Goal: Use online tool/utility: Utilize a website feature to perform a specific function

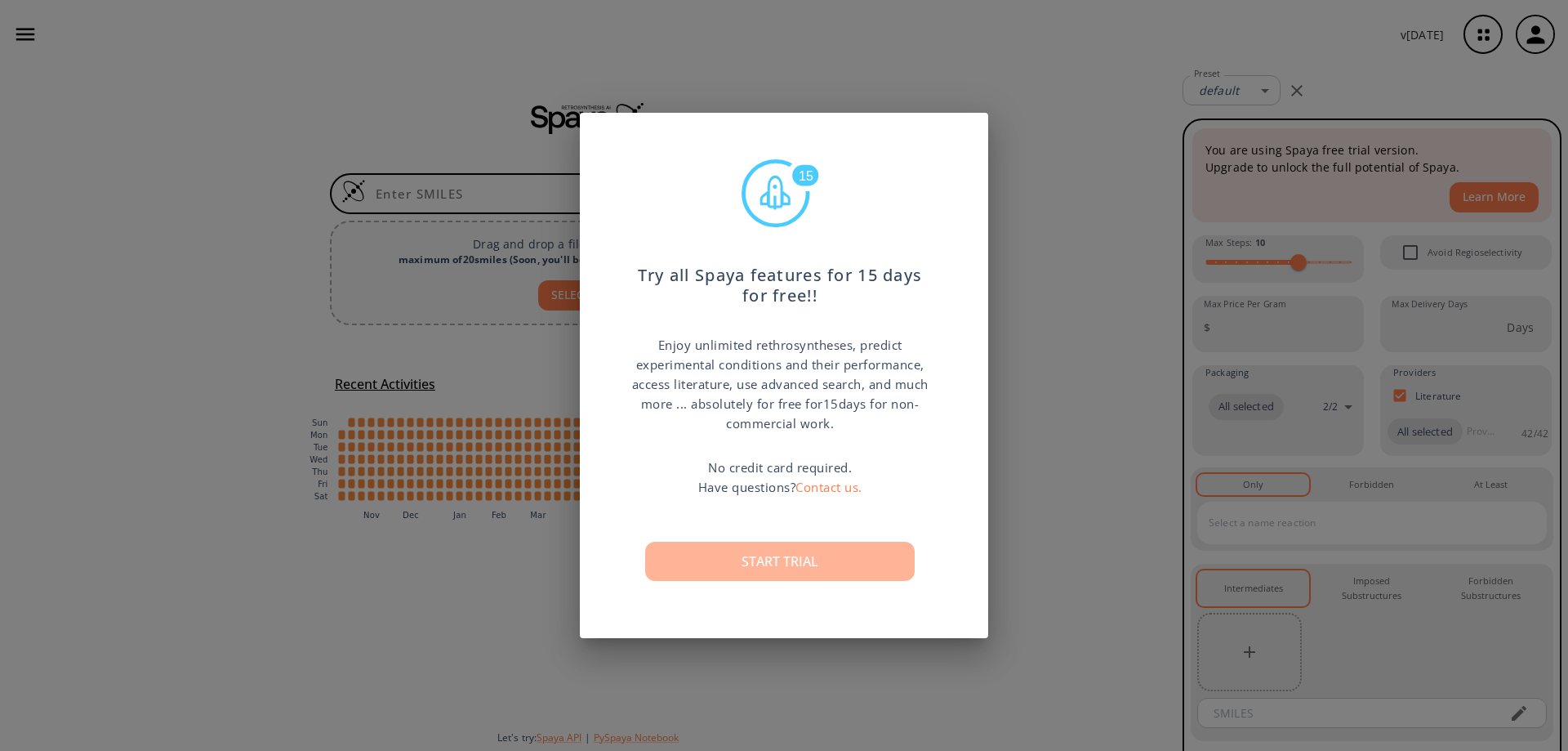
click at [820, 563] on button "Start trial" at bounding box center [779, 561] width 269 height 39
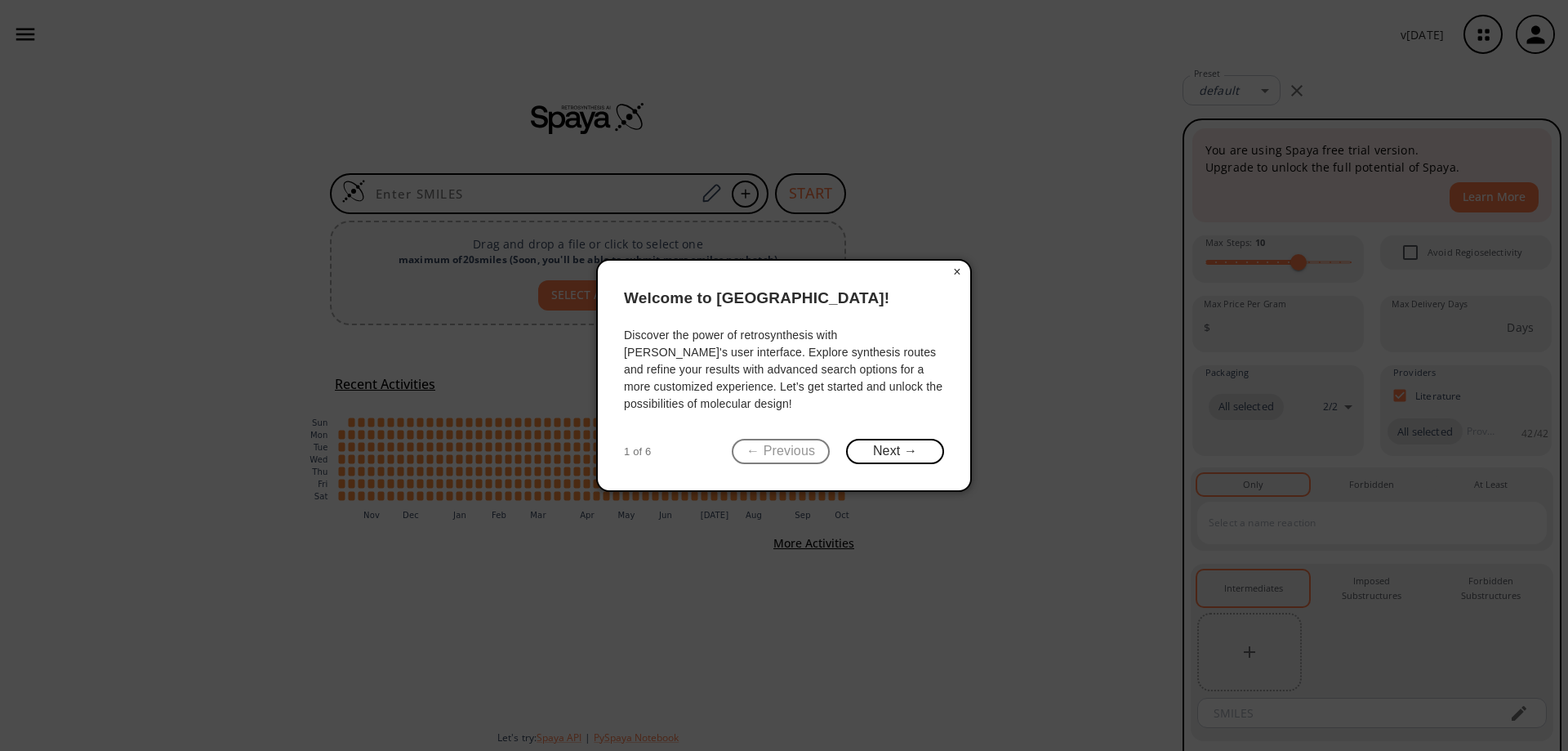
click at [961, 278] on button "×" at bounding box center [956, 272] width 26 height 23
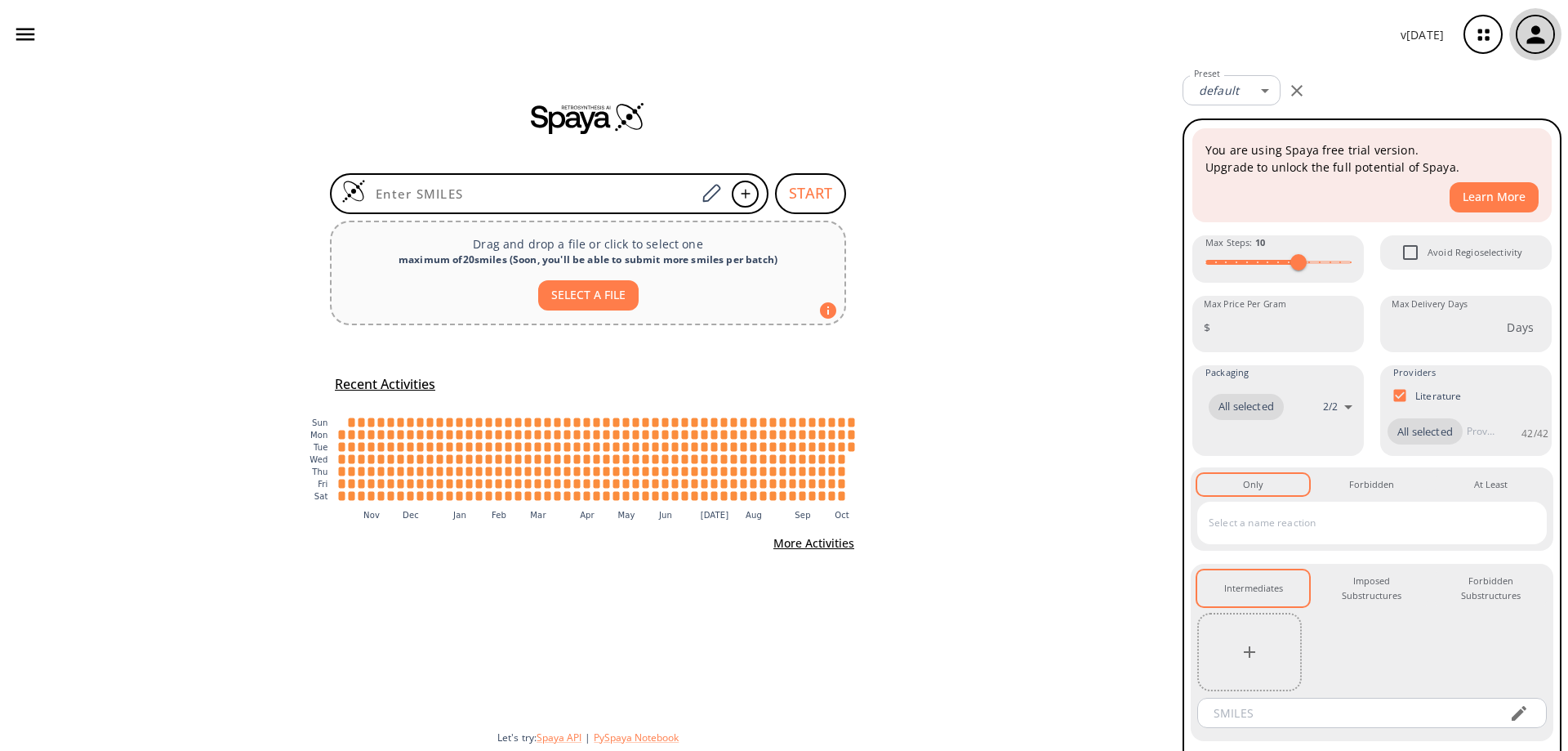
click at [1543, 46] on icon "button" at bounding box center [1536, 35] width 27 height 27
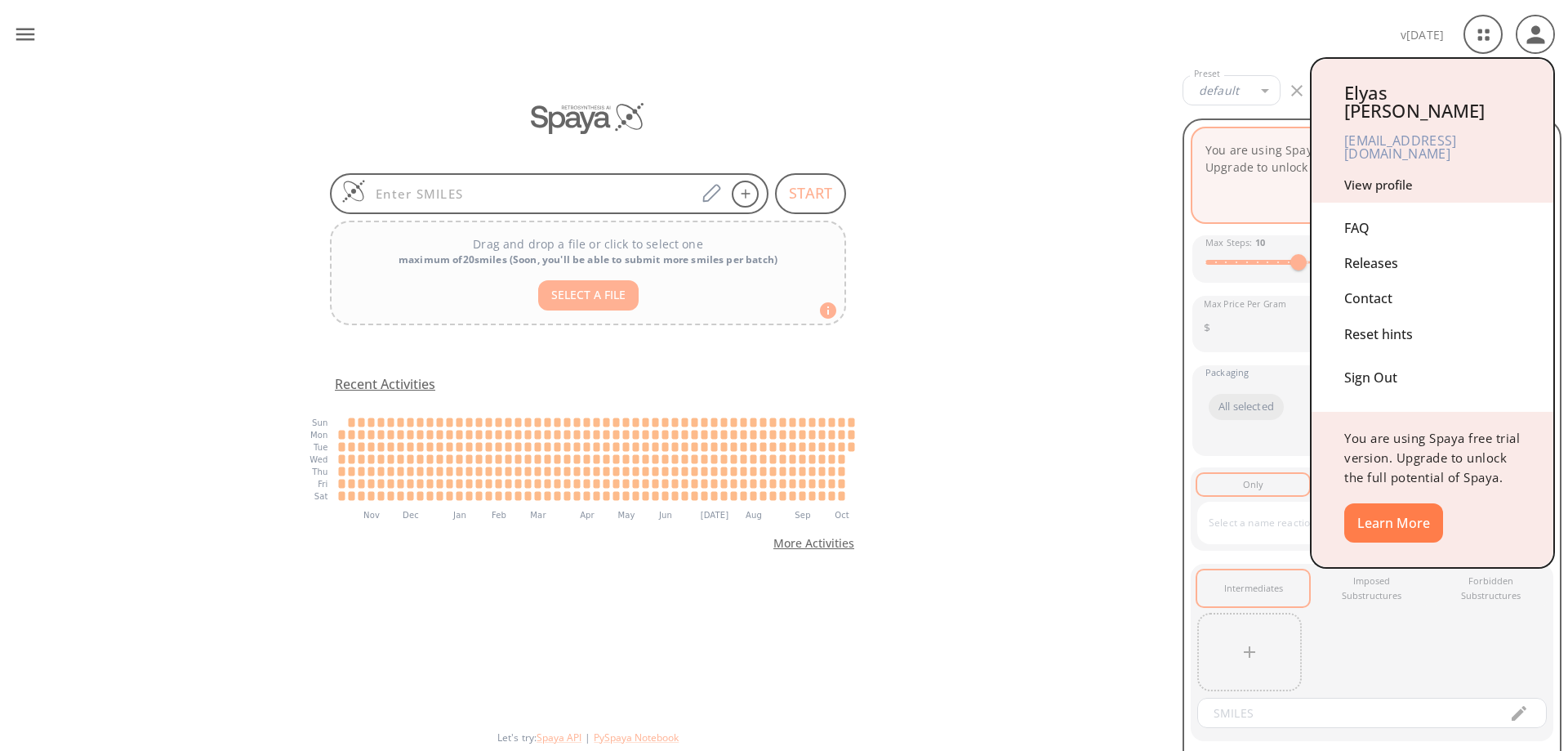
click at [1237, 198] on div at bounding box center [784, 376] width 1568 height 751
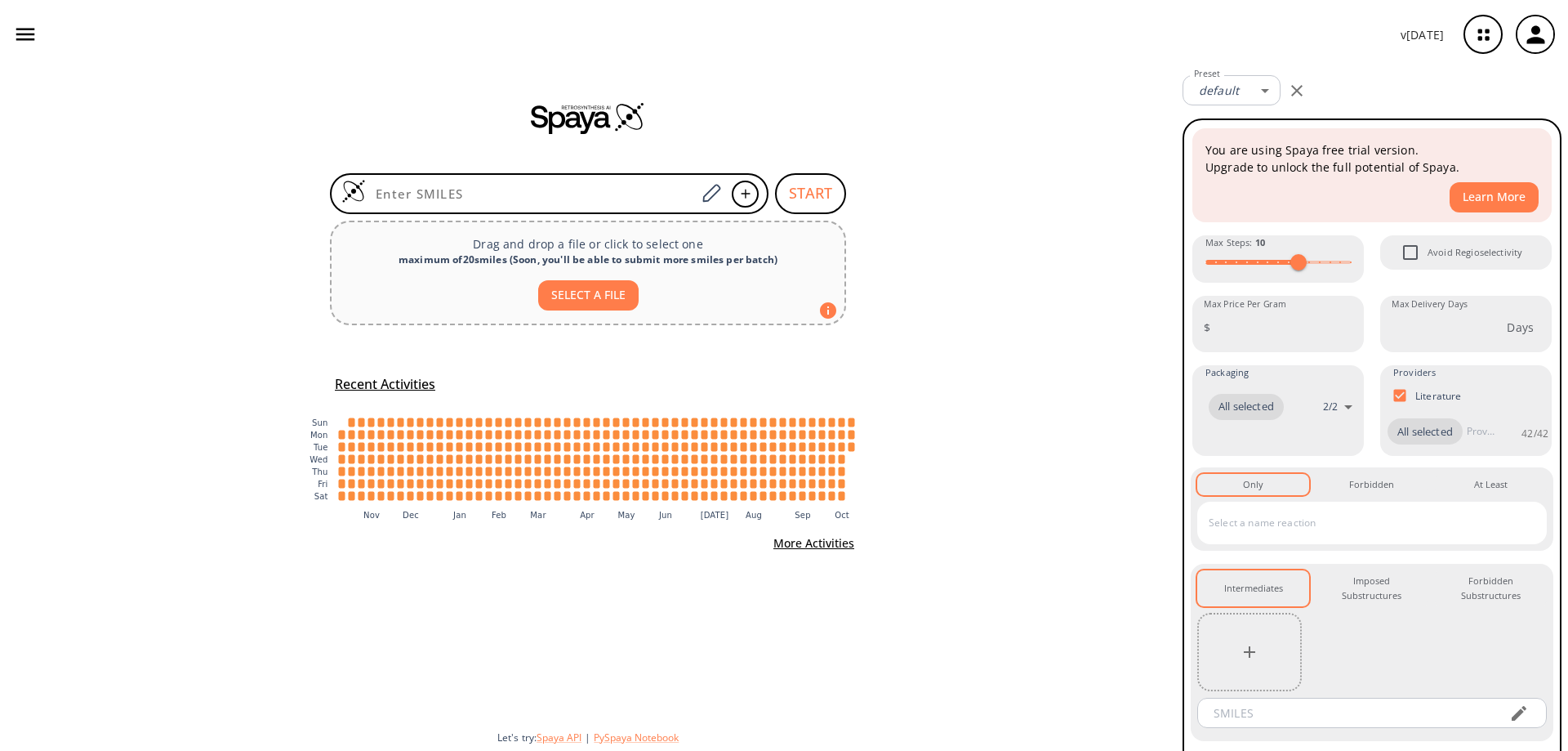
click at [1485, 42] on icon "button" at bounding box center [1483, 34] width 43 height 43
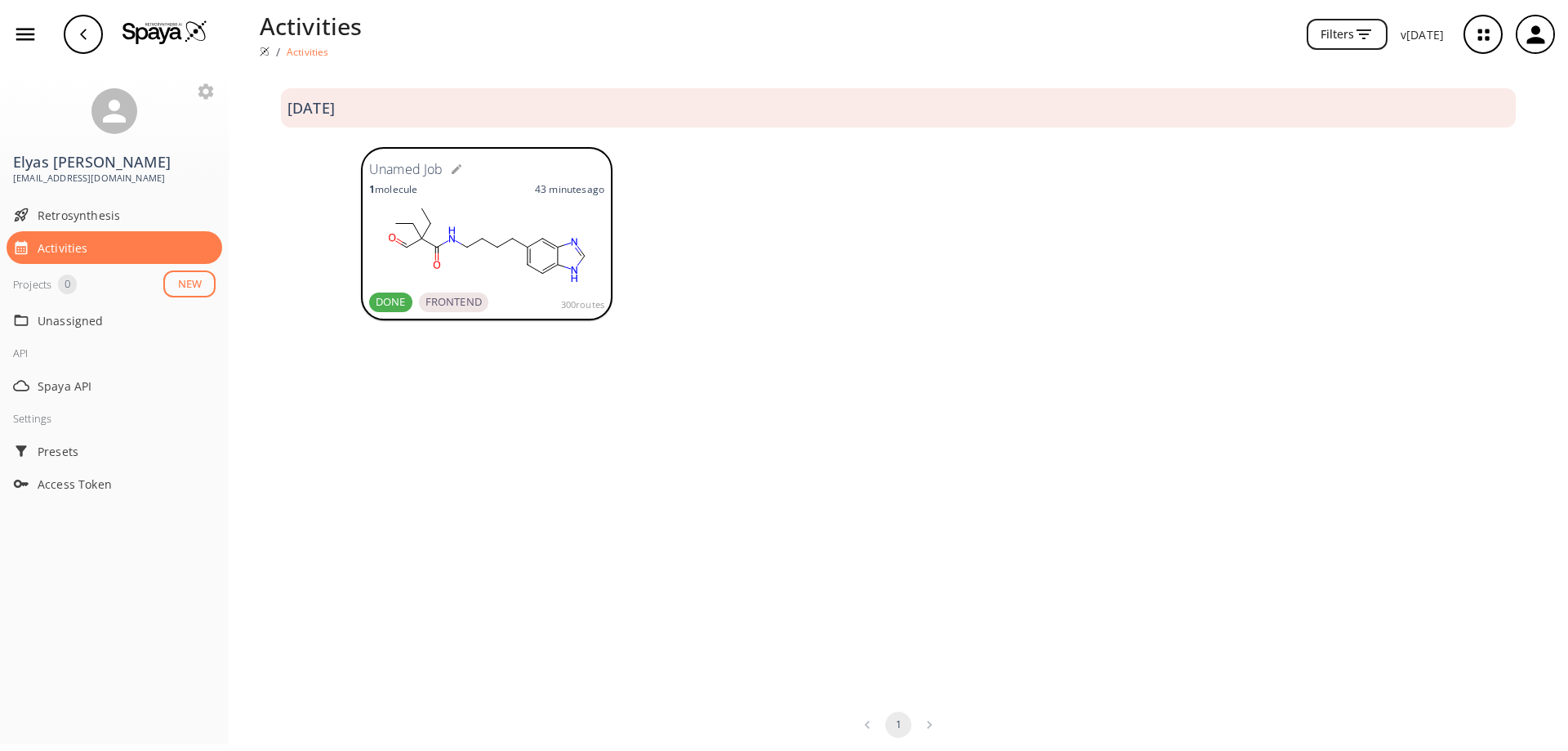
click at [458, 170] on icon "button" at bounding box center [455, 169] width 13 height 13
click at [461, 164] on input "text" at bounding box center [457, 170] width 167 height 30
type input "4-oxo retrosynth"
click at [89, 227] on div "Retrosynthesis" at bounding box center [115, 214] width 216 height 33
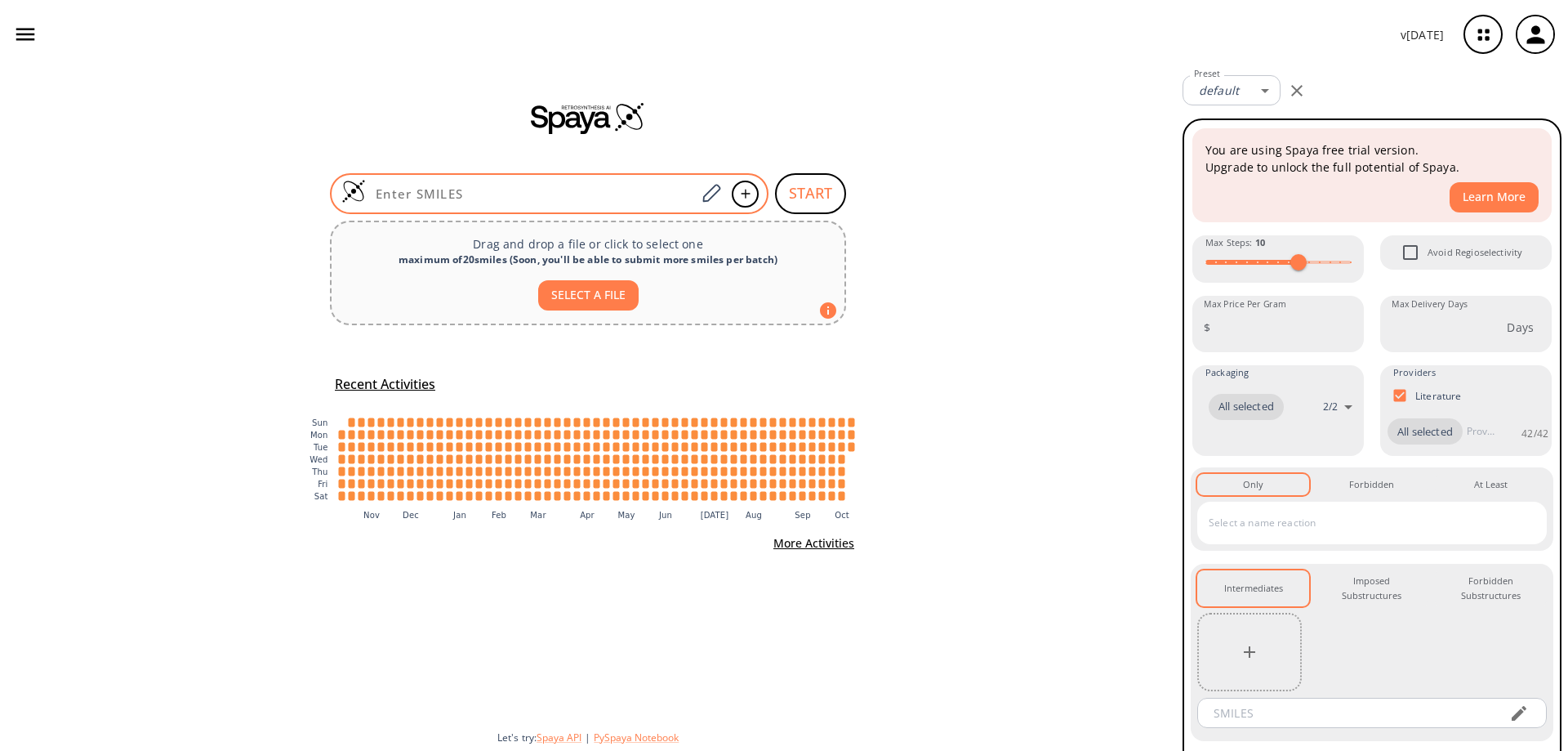
click at [470, 186] on input at bounding box center [531, 193] width 330 height 16
click at [536, 187] on input at bounding box center [531, 193] width 330 height 16
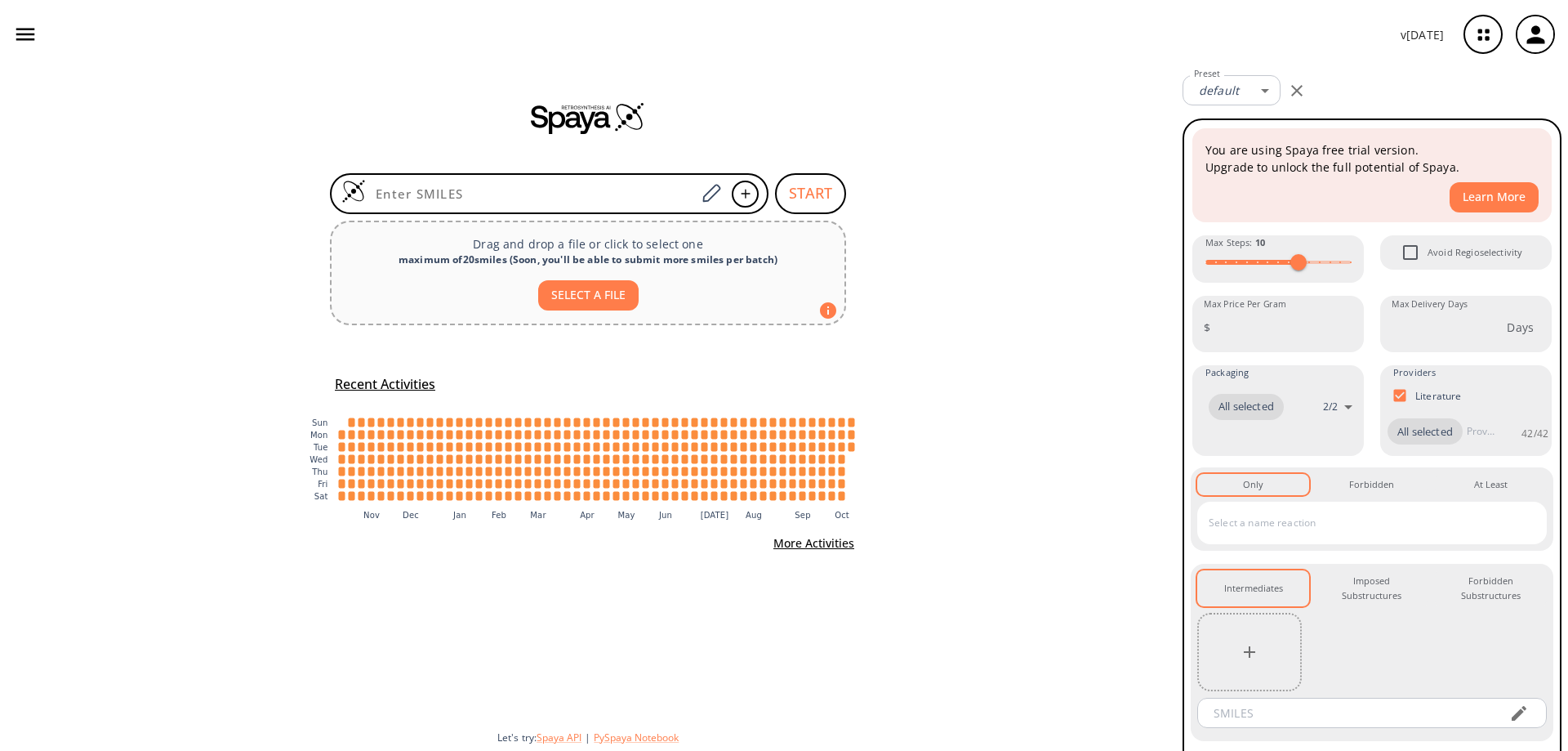
paste input "O=CC(CC)(C(N/C=C/CC(C=C1)=CC2=C1NC=N2)=O)CC"
type input "O=CC(CC)(C(N/C=C/CC(C=C1)=CC2=C1NC=N2)=O)CC"
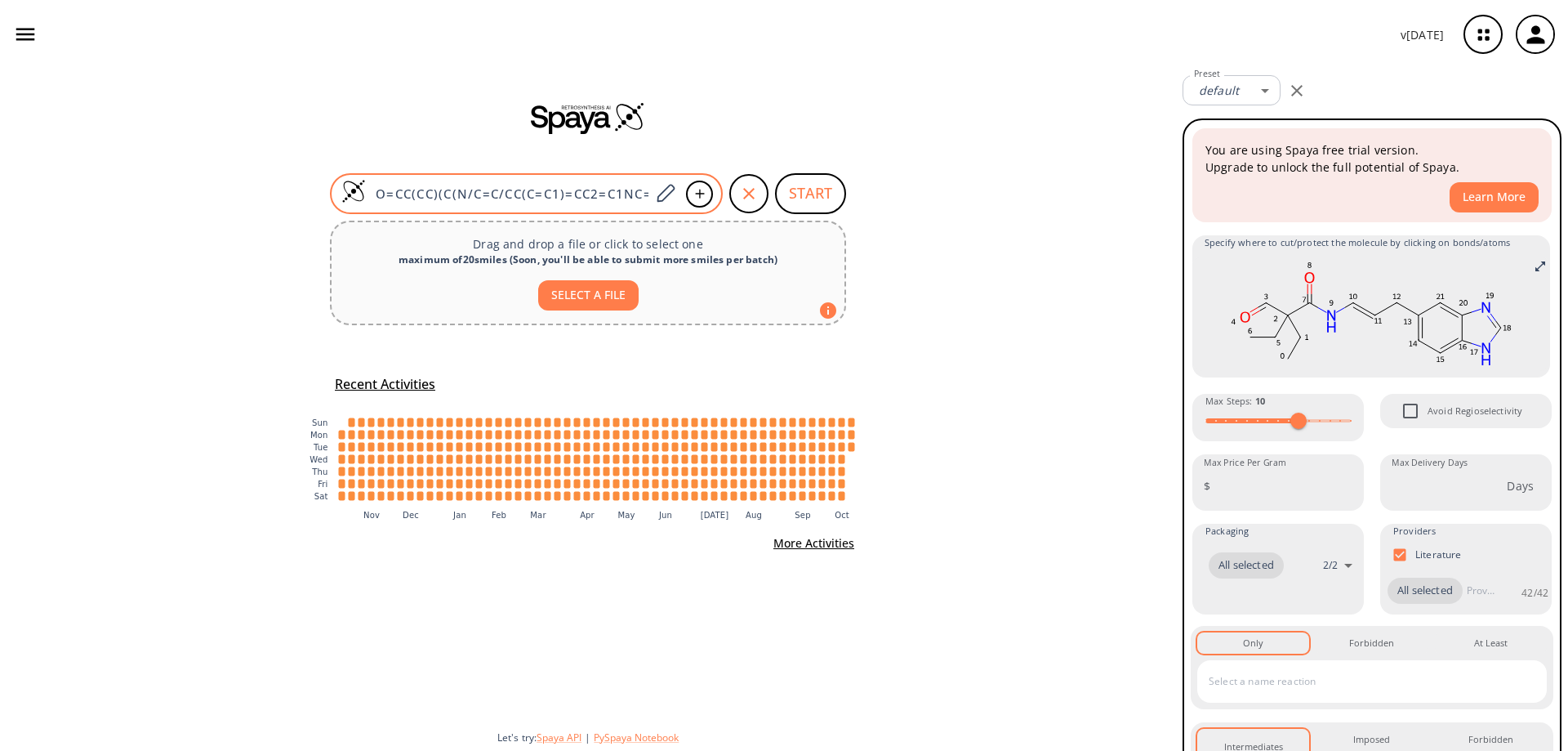
click at [574, 186] on input "O=CC(CC)(C(N/C=C/CC(C=C1)=CC2=C1NC=N2)=O)CC" at bounding box center [508, 193] width 284 height 16
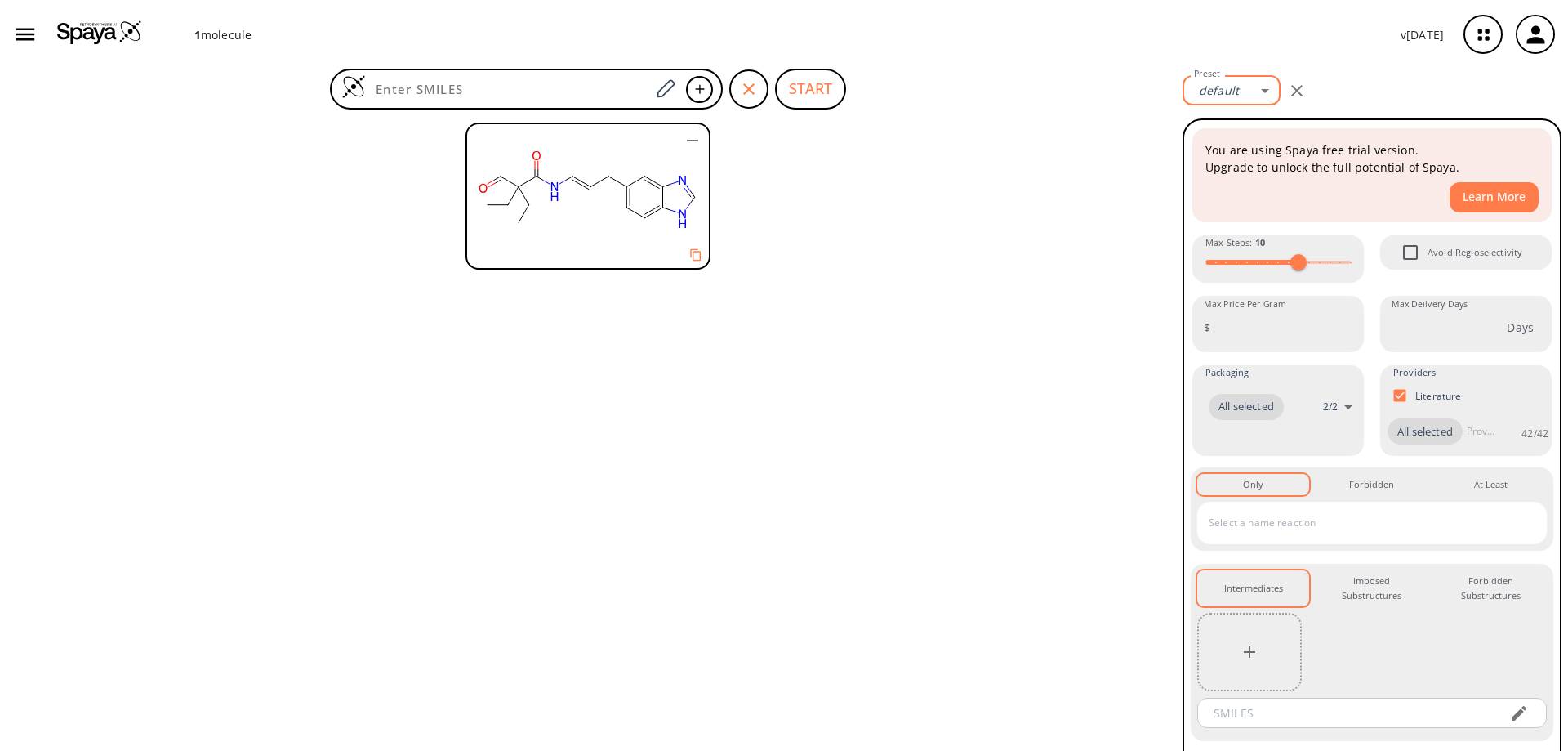
click at [1229, 95] on body "1 molecule v 1.9.45 Elyas McGuire mcgel171@student.otago.ac.nz Retrosynthesis A…" at bounding box center [784, 376] width 1568 height 751
click at [1125, 103] on div at bounding box center [784, 376] width 1568 height 751
click at [797, 89] on button "START" at bounding box center [811, 89] width 71 height 41
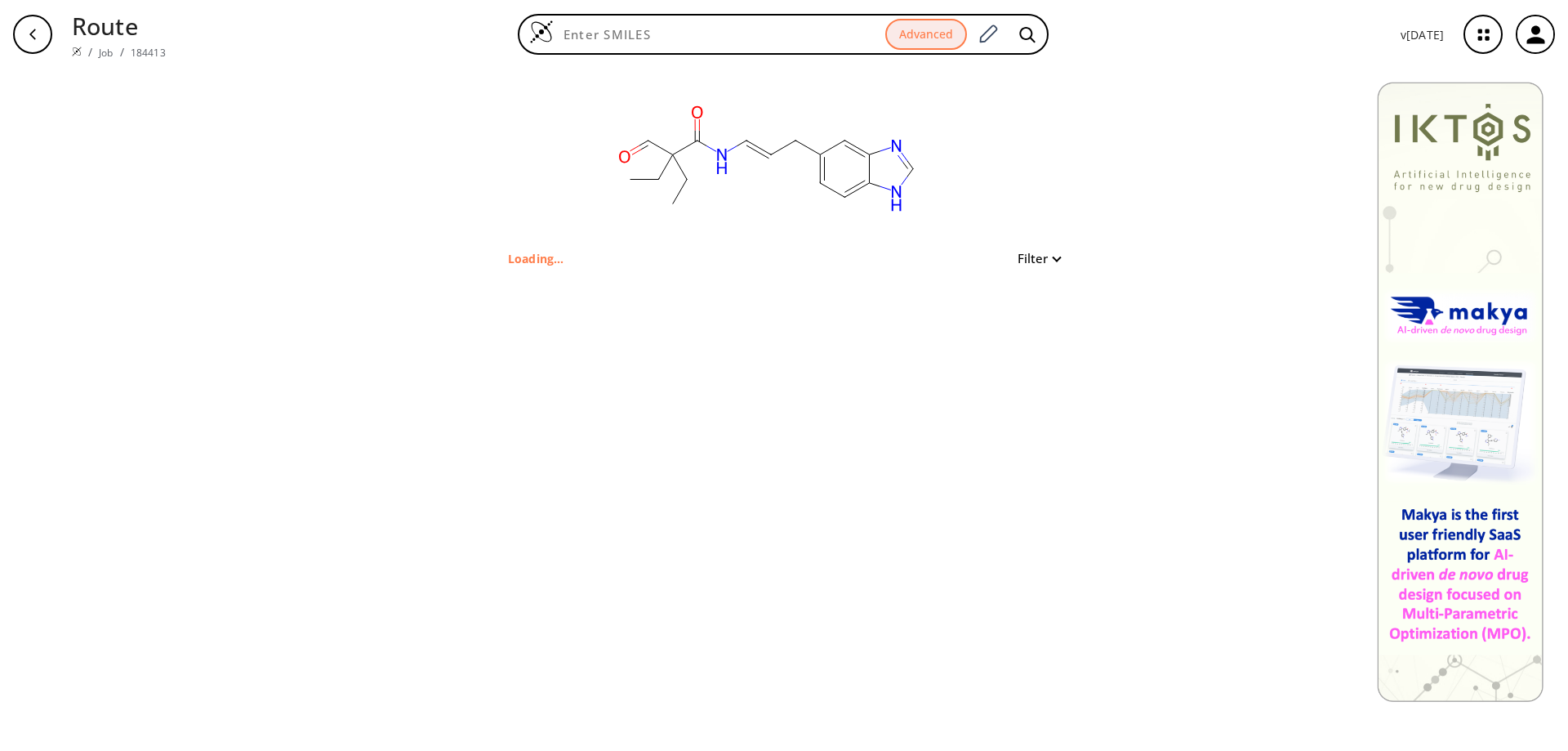
type input "O=CC(CC)(C(N/C=C/CC(C=C1)=CC2=C1NC=N2)=O)CC"
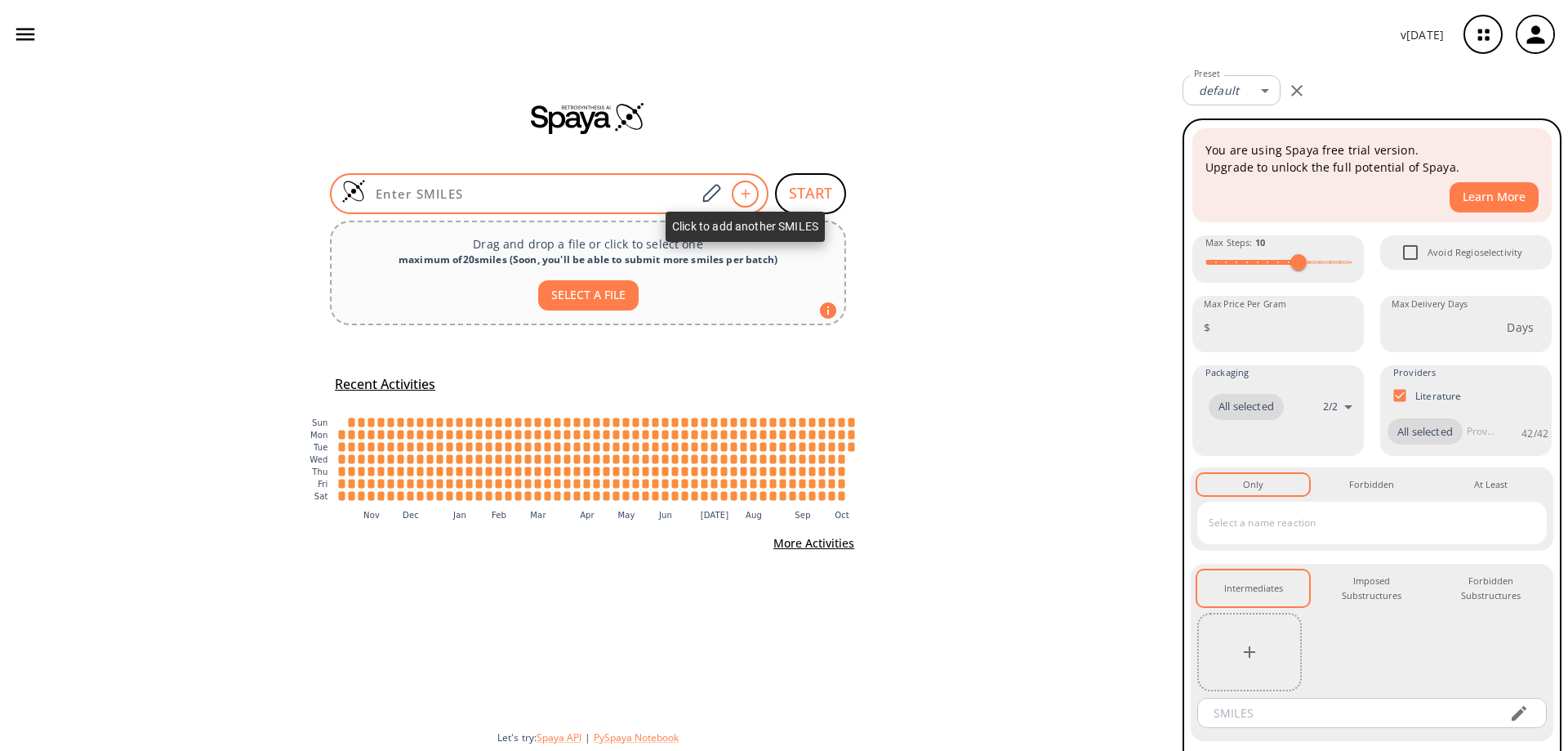
click at [746, 198] on div at bounding box center [745, 194] width 27 height 27
click at [601, 192] on input at bounding box center [531, 193] width 330 height 16
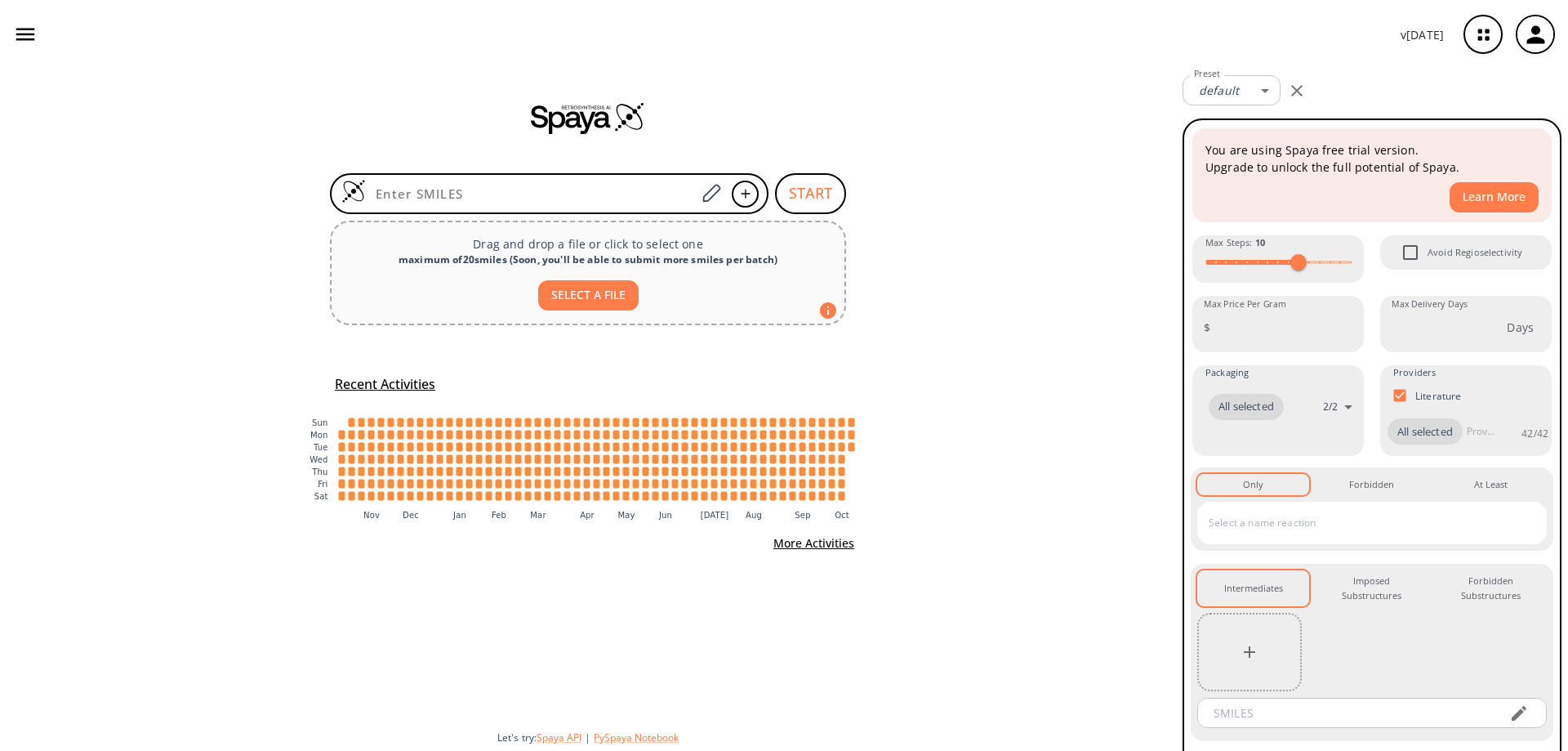
drag, startPoint x: 473, startPoint y: 197, endPoint x: 618, endPoint y: 227, distance: 148.1
click at [473, 197] on input at bounding box center [531, 193] width 330 height 16
paste input "O=C(C1(CC)CC)N(CCCC(C=C2)=CC3=C2NC=N3)C1=O"
type input "O=C(C1(CC)CC)N(CCCC(C=C2)=CC3=C2NC=N3)C1=O"
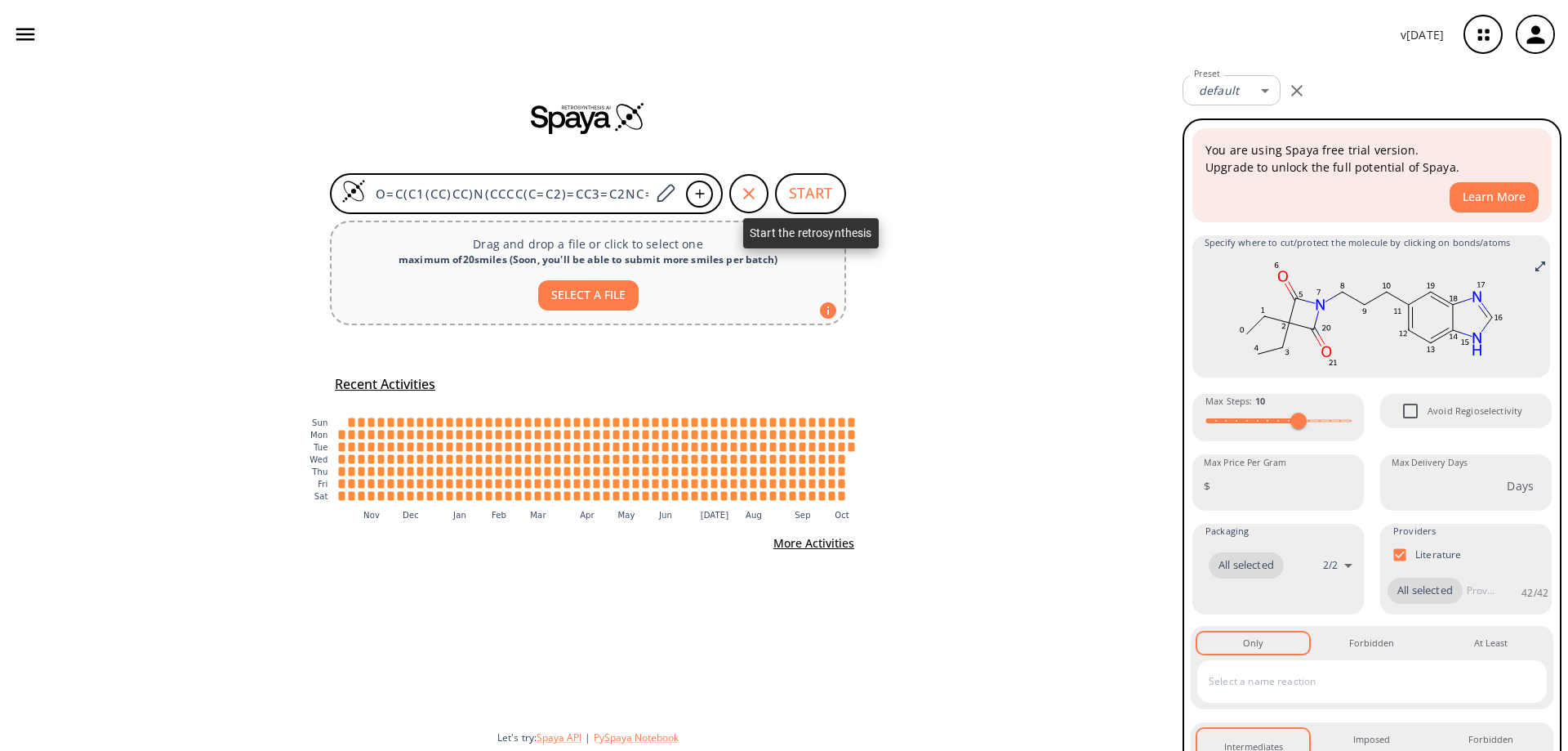
click at [822, 198] on button "START" at bounding box center [811, 193] width 71 height 41
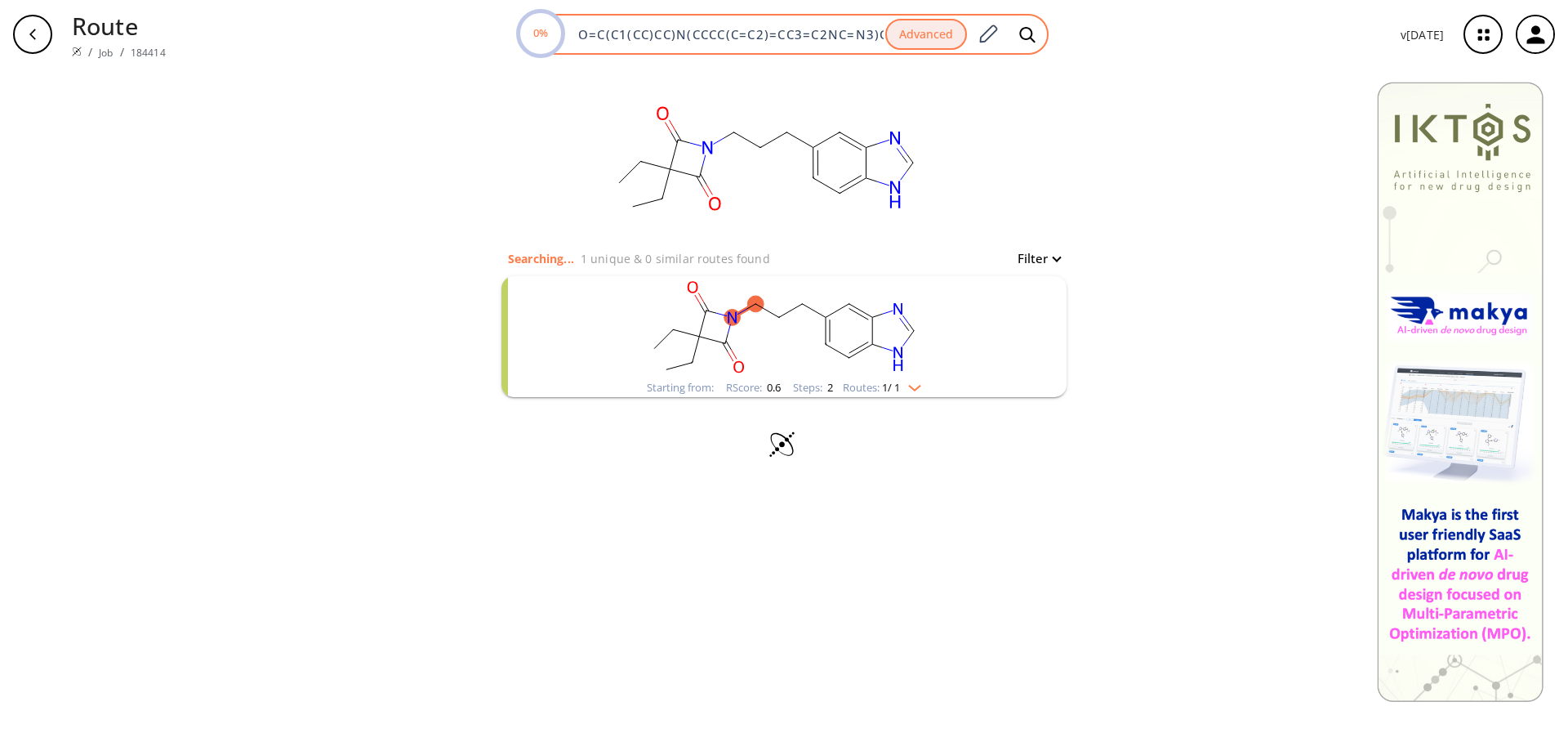
click at [655, 43] on div "0% O=C(C1(CC)CC)N(CCCC(C=C2)=CC3=C2NC=N3)C1=O Advanced" at bounding box center [783, 34] width 531 height 41
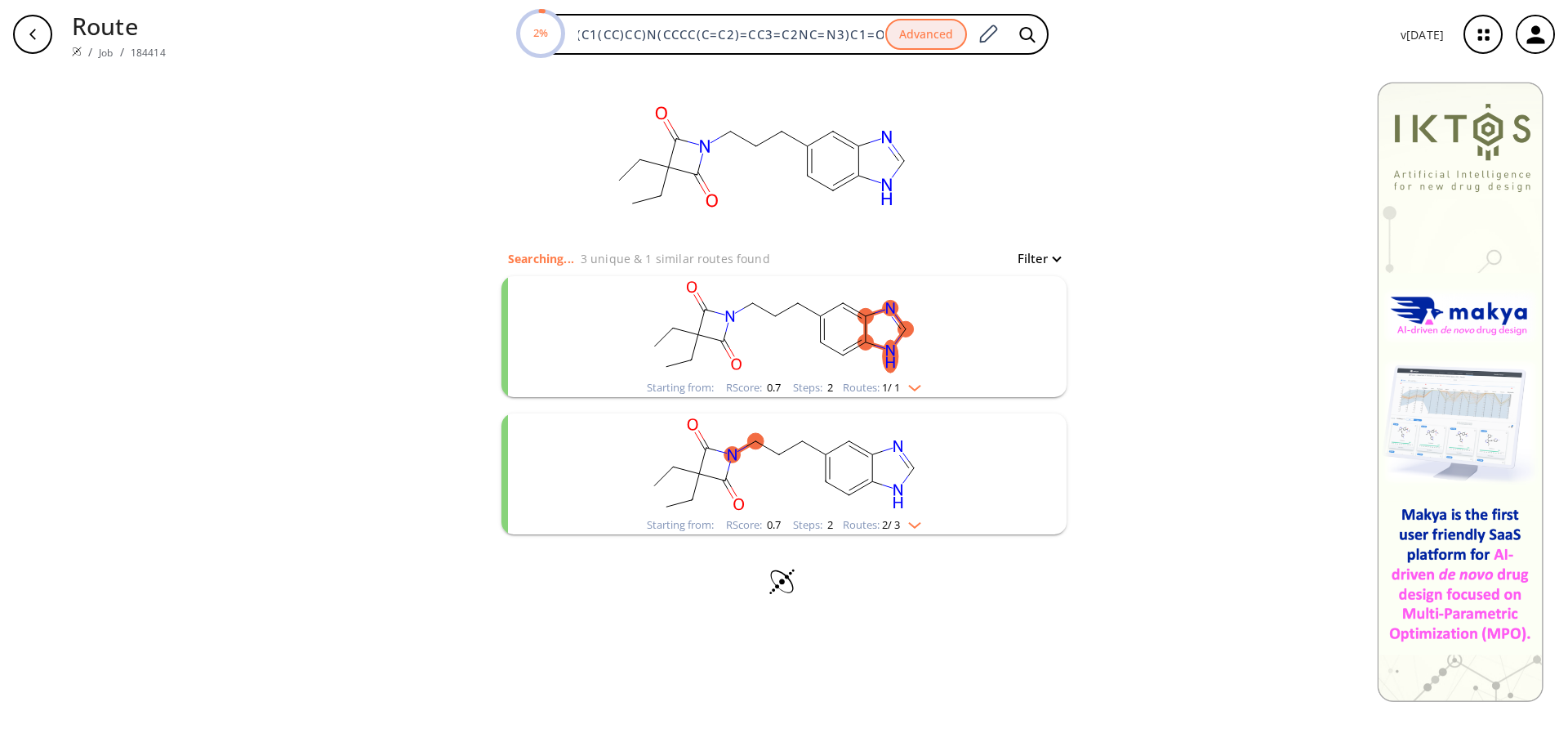
click at [1037, 265] on button "Filter" at bounding box center [1034, 258] width 52 height 13
click at [984, 214] on div at bounding box center [784, 376] width 1568 height 751
click at [40, 34] on div "button" at bounding box center [32, 34] width 39 height 39
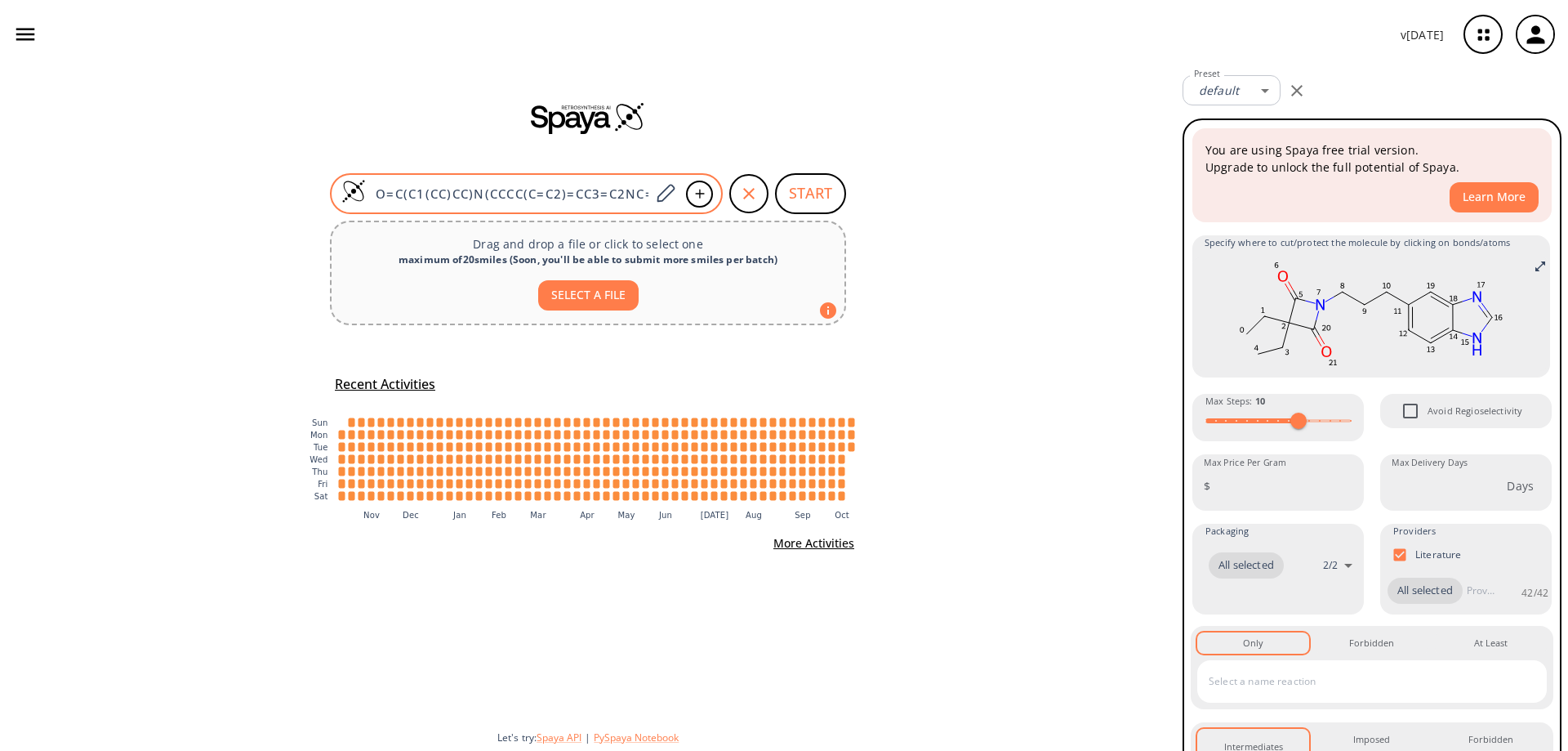
click at [404, 181] on div "O=C(C1(CC)CC)N(CCCC(C=C2)=CC3=C2NC=N3)C1=O" at bounding box center [526, 193] width 393 height 41
click at [405, 181] on div "O=C(C1(CC)CC)N(CCCC(C=C2)=CC3=C2NC=N3)C1=O" at bounding box center [526, 193] width 393 height 41
click at [405, 191] on input "O=C(C1(CC)CC)N(CCCC(C=C2)=CC3=C2NC=N3)C1=O" at bounding box center [508, 193] width 284 height 16
paste input "/C=C/"
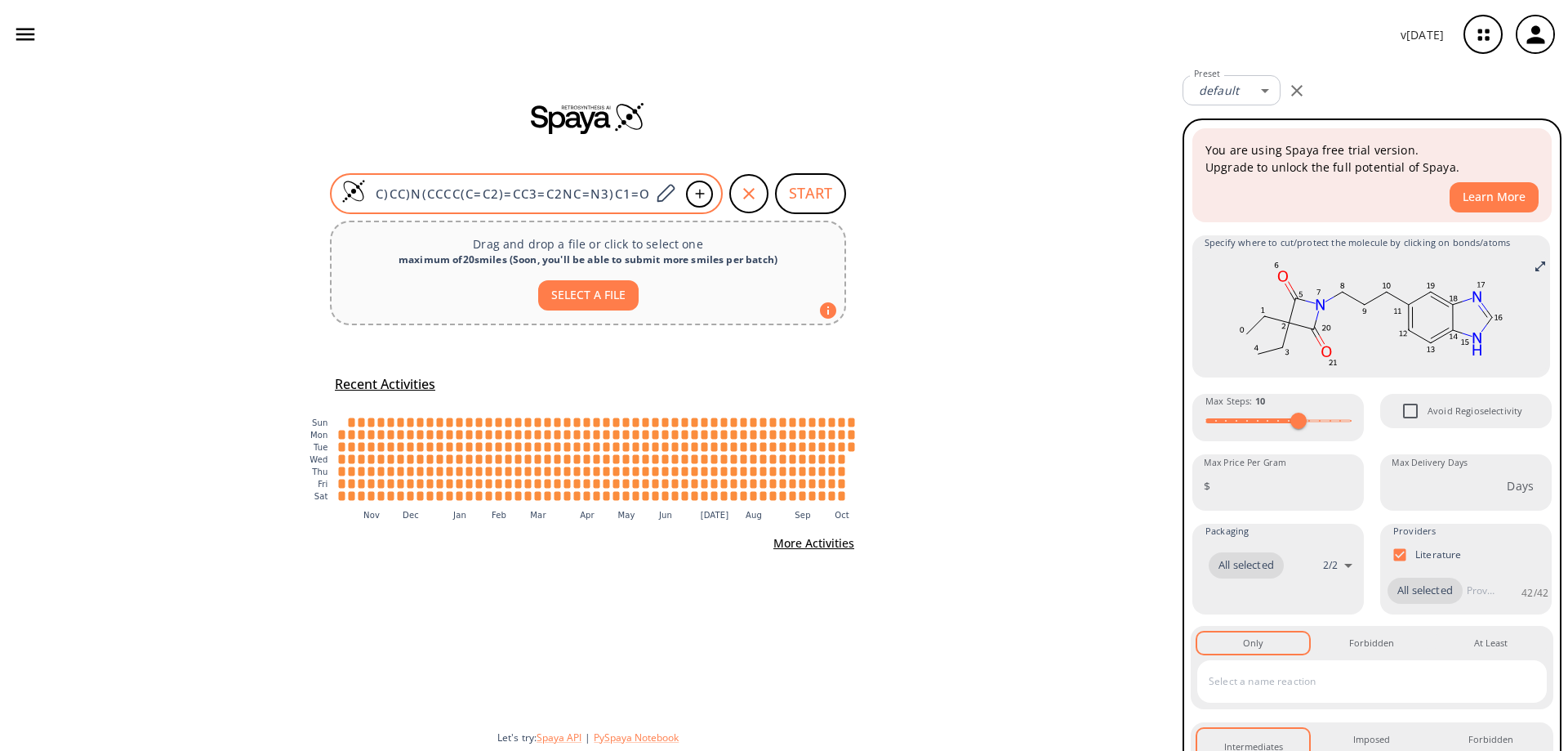
type input "O=C(C1(CC)CC)N(C/C=C/C(C=C2)=CC3=C2NC=N3)C1=O"
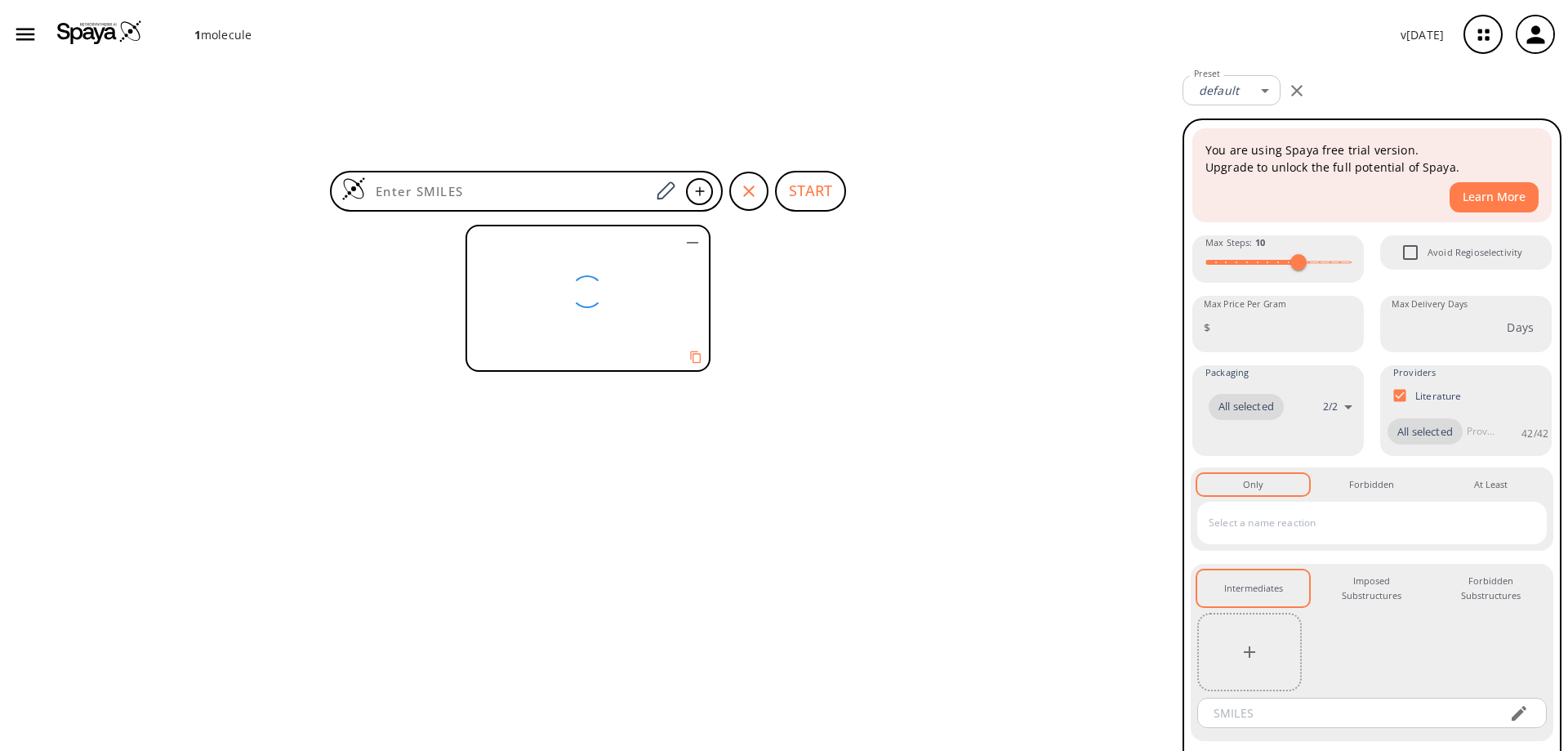
scroll to position [0, 0]
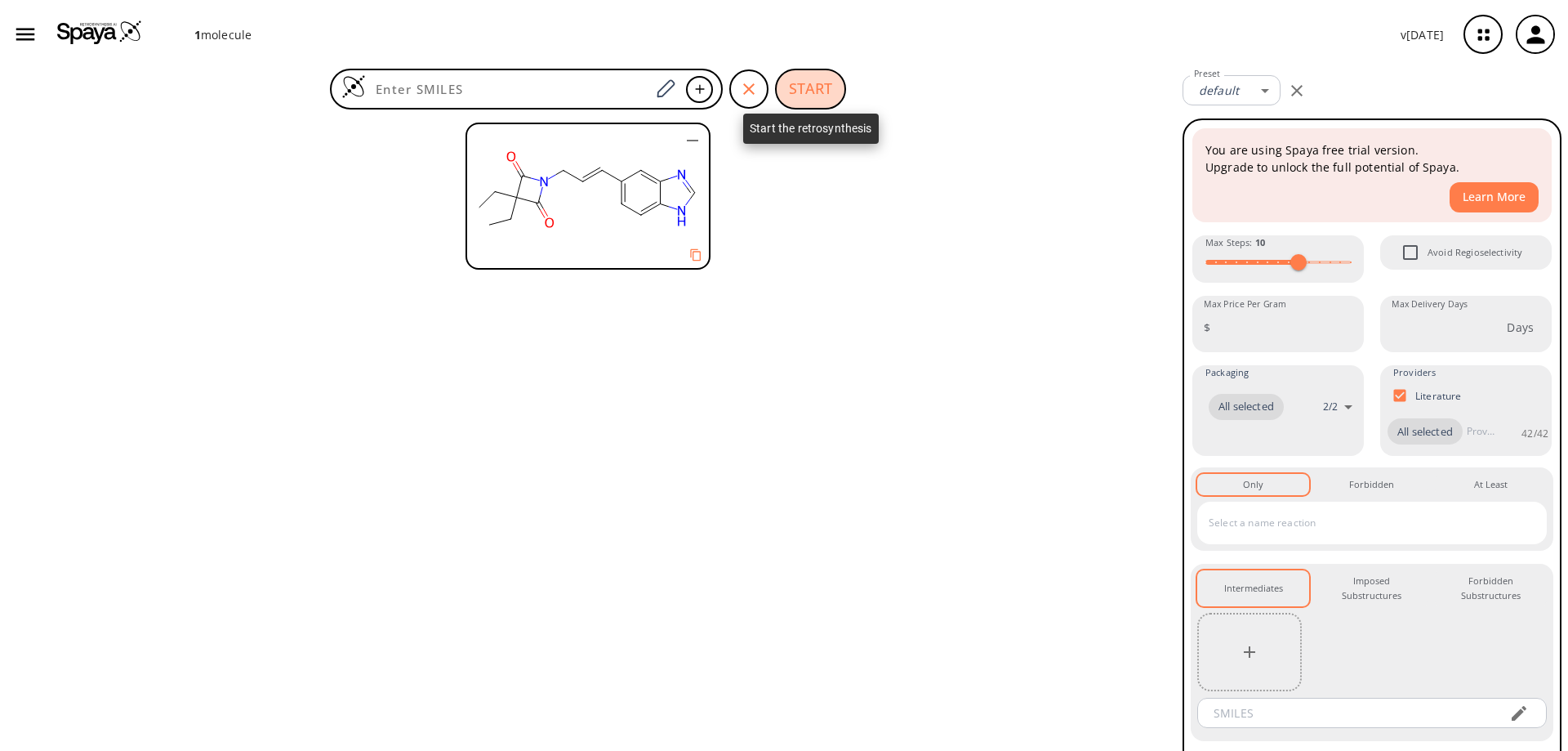
click at [816, 79] on button "START" at bounding box center [811, 89] width 71 height 41
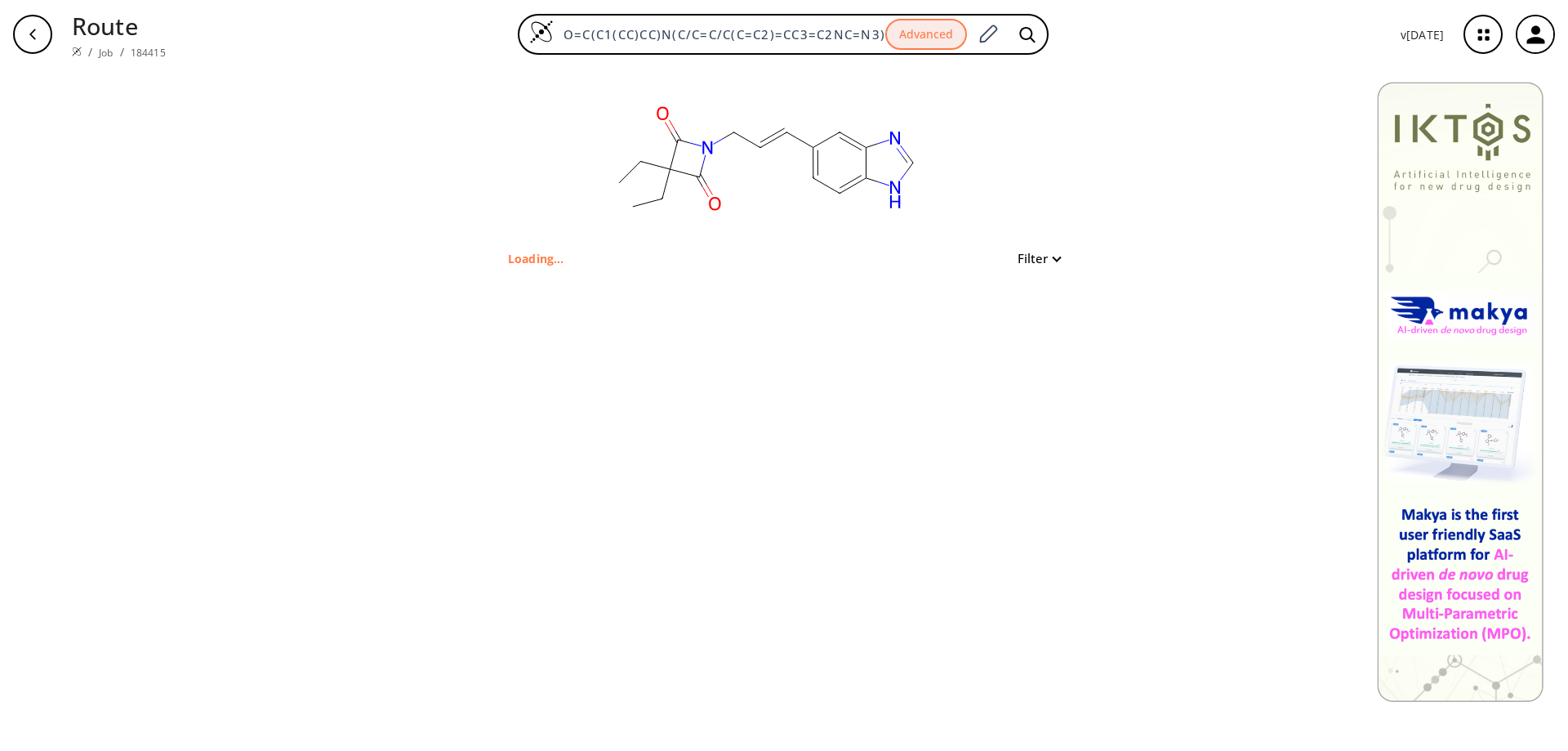
type input "O=C(C1(CC)CC)N(C/C=C/C(C=C2)=CC3=C2NC=N3)C1=O"
